Goal: Information Seeking & Learning: Learn about a topic

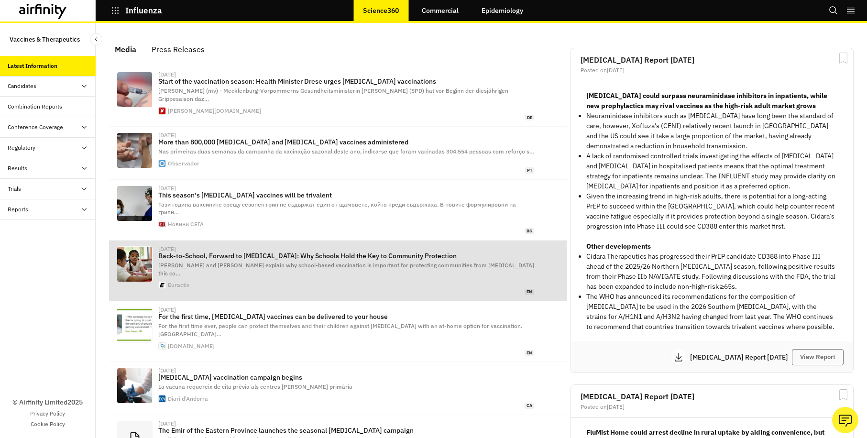
scroll to position [604, 280]
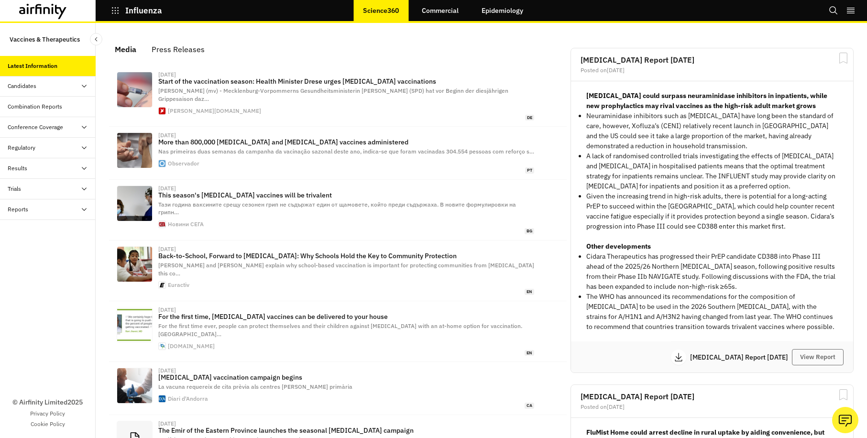
click at [84, 84] on icon at bounding box center [84, 86] width 8 height 8
click at [47, 126] on div "Progress Tracker" at bounding box center [36, 127] width 43 height 9
